Goal: Task Accomplishment & Management: Use online tool/utility

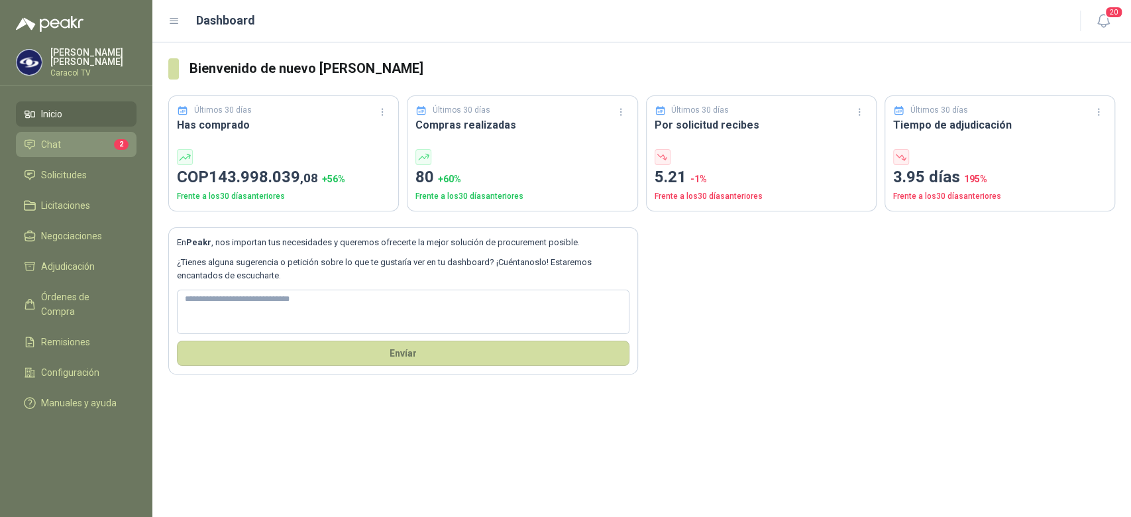
click at [60, 143] on li "Chat 2" at bounding box center [76, 144] width 105 height 15
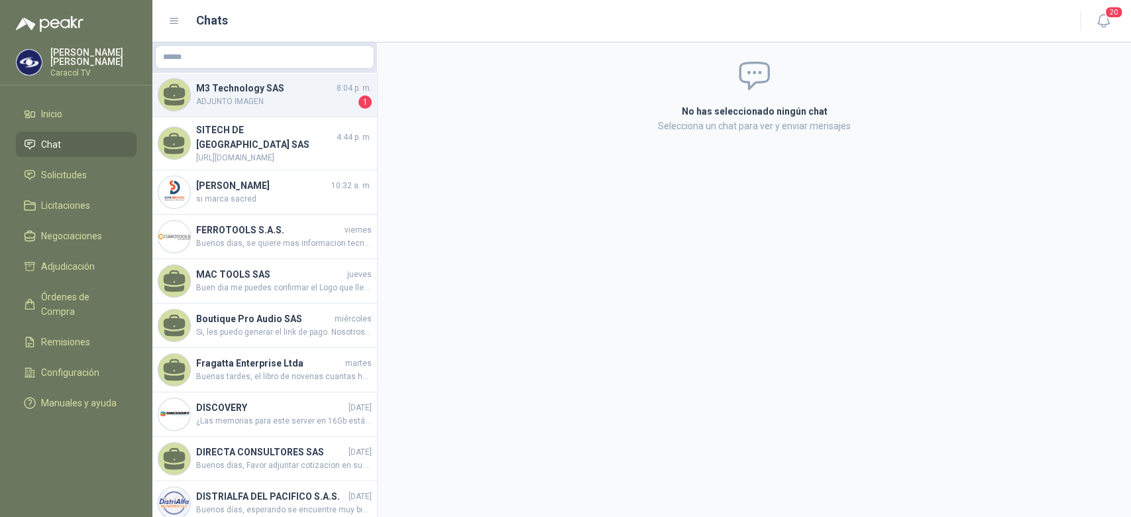
click at [244, 103] on span "ADJUNTO IMAGEN" at bounding box center [276, 101] width 160 height 13
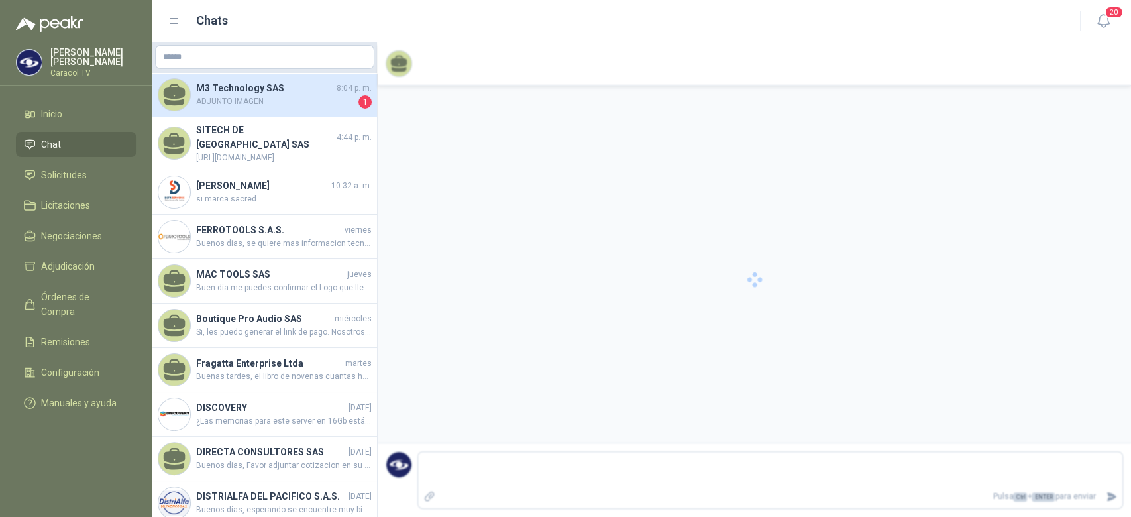
scroll to position [928, 0]
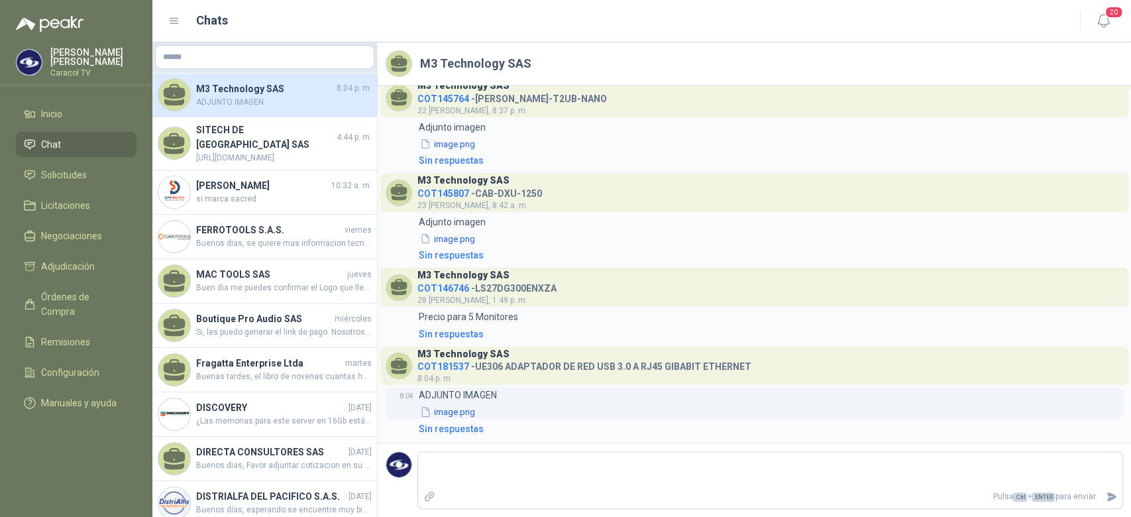
click at [450, 407] on button "image.png" at bounding box center [448, 412] width 58 height 14
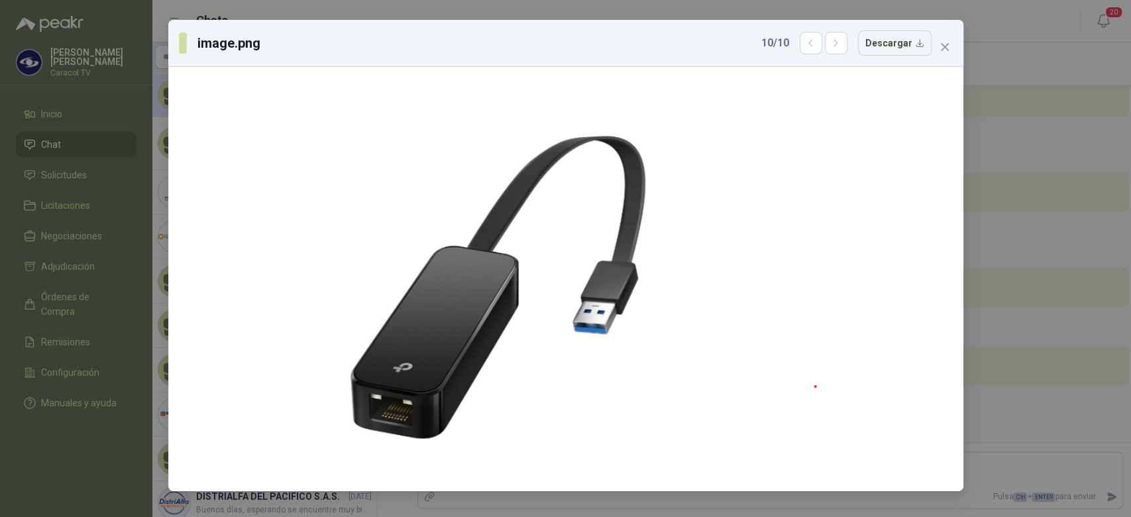
click at [1011, 295] on div "image.png 10 / 10 Descargar" at bounding box center [565, 258] width 1131 height 517
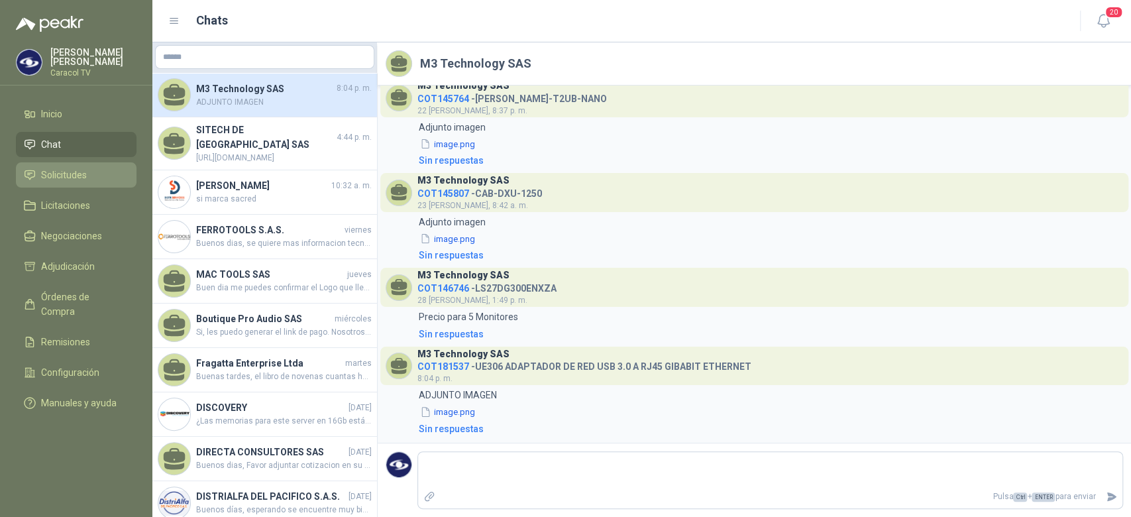
click at [49, 172] on span "Solicitudes" at bounding box center [64, 175] width 46 height 15
click at [61, 171] on span "Solicitudes" at bounding box center [64, 175] width 46 height 15
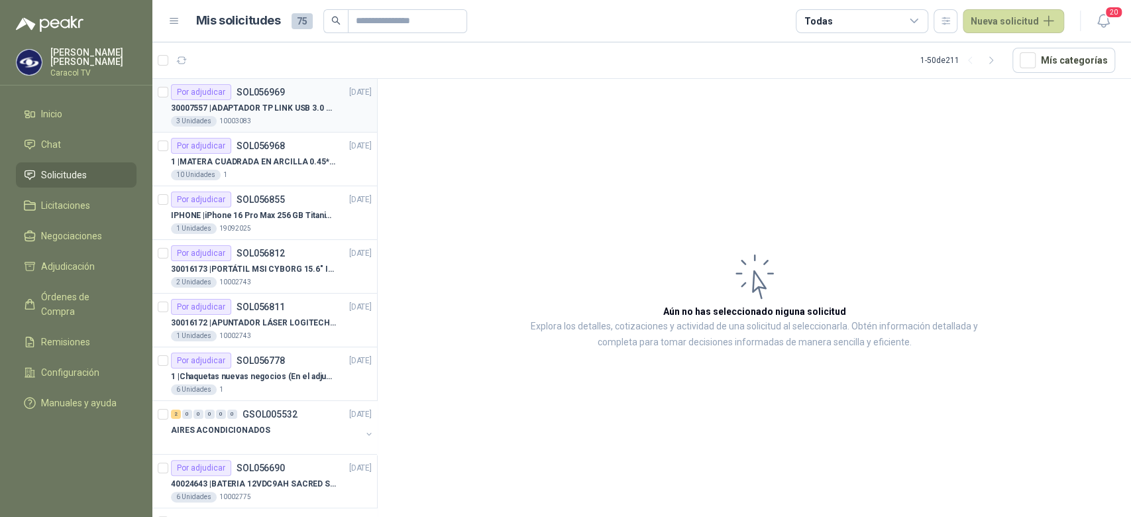
click at [280, 118] on div "3 Unidades 10003083" at bounding box center [271, 121] width 201 height 11
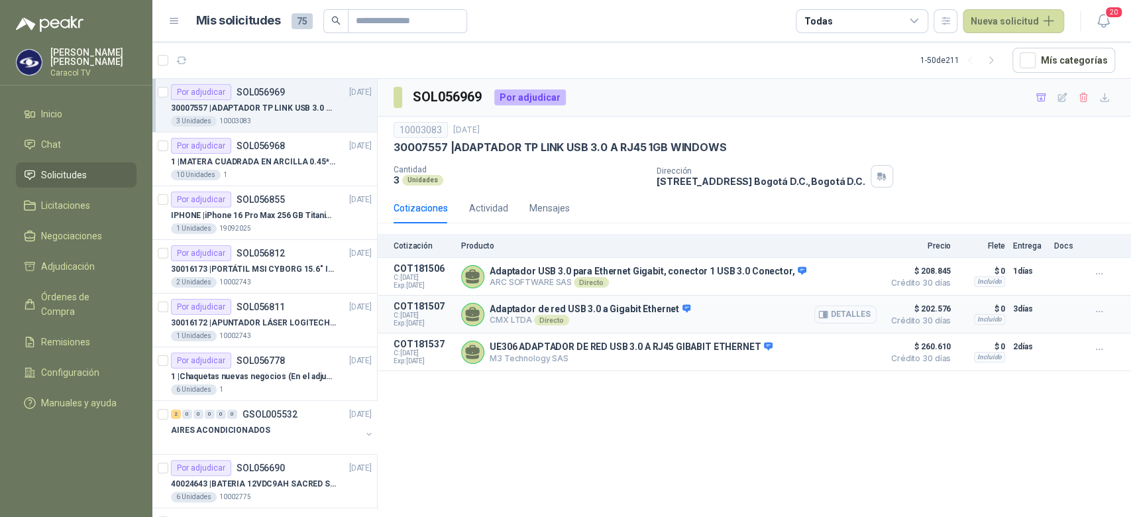
click at [837, 315] on button "Detalles" at bounding box center [845, 314] width 62 height 18
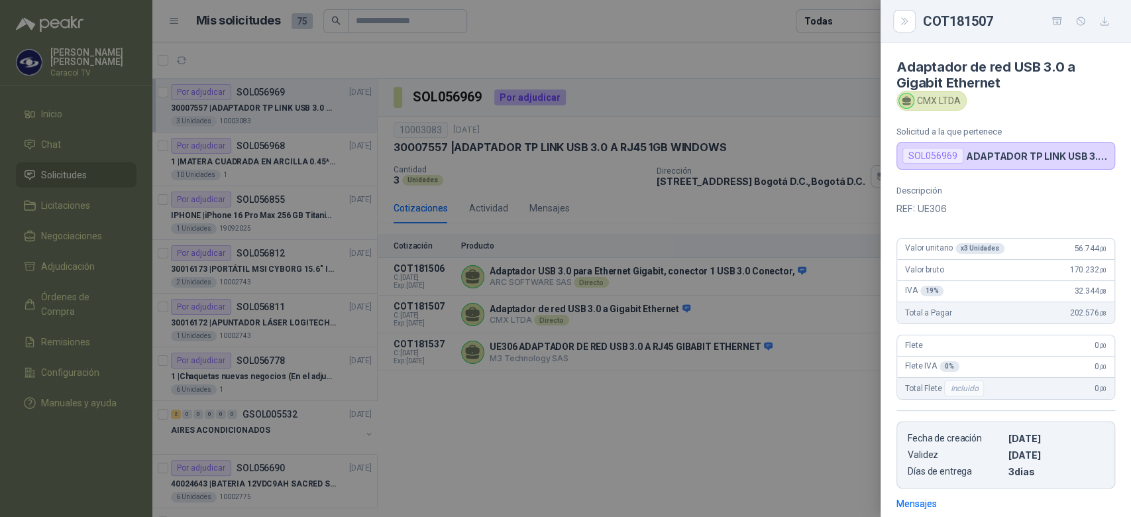
click at [927, 208] on p "REF: UE306" at bounding box center [1005, 209] width 219 height 16
copy p "UE306"
